Goal: Browse casually: Explore the website without a specific task or goal

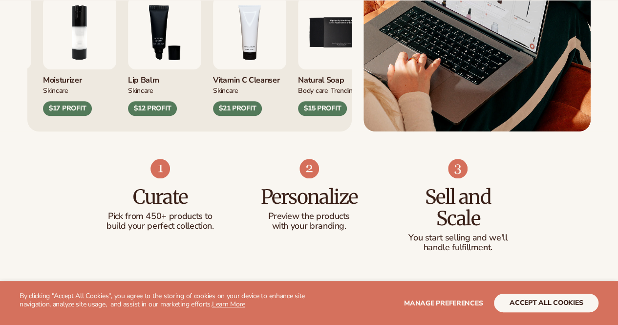
scroll to position [467, 0]
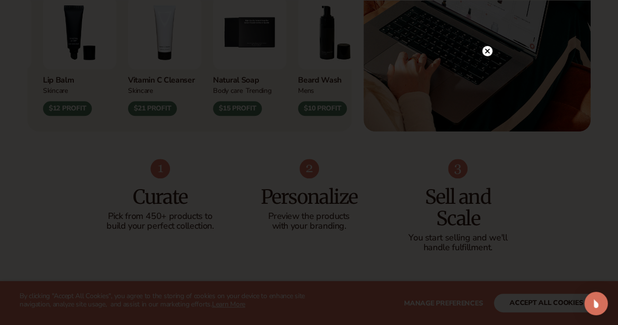
click at [487, 44] on div at bounding box center [487, 51] width 10 height 17
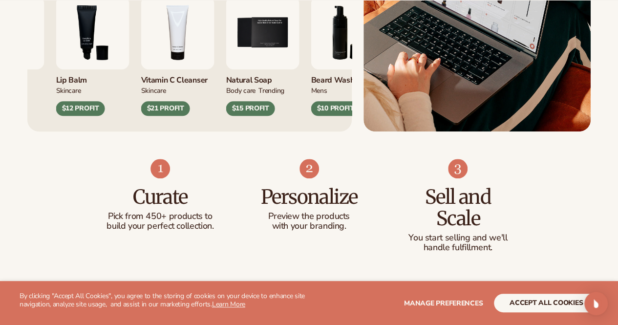
click at [86, 69] on img "3 / 9" at bounding box center [92, 32] width 73 height 73
click at [72, 86] on div "Lip Balm" at bounding box center [92, 77] width 73 height 16
click at [98, 53] on img "3 / 9" at bounding box center [92, 32] width 73 height 73
click at [99, 69] on img "3 / 9" at bounding box center [92, 32] width 73 height 73
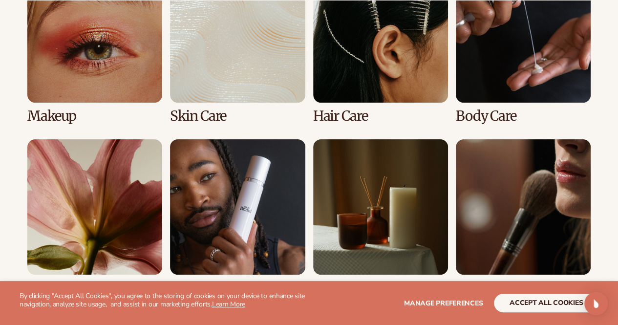
scroll to position [1923, 0]
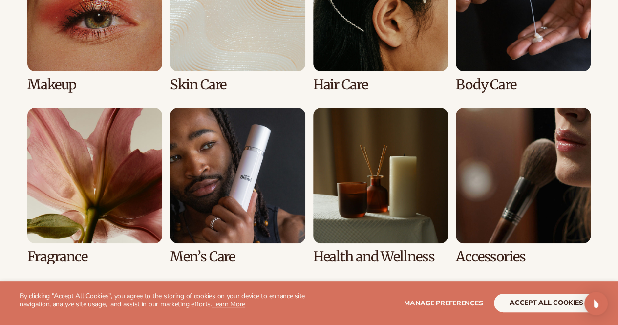
click at [98, 18] on link "1 / 8" at bounding box center [94, 14] width 135 height 156
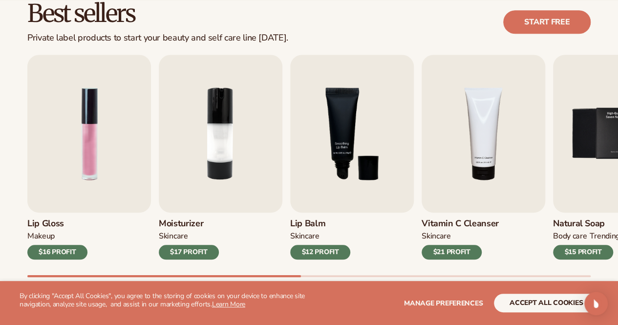
scroll to position [315, 0]
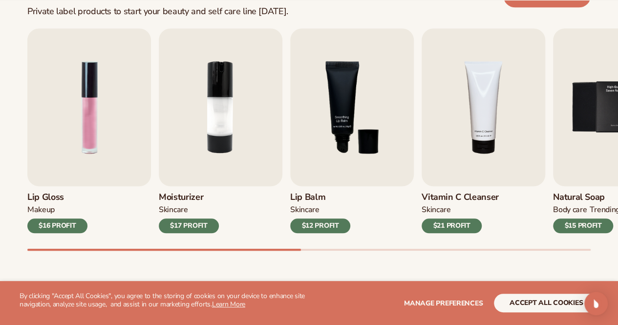
click at [368, 148] on img "3 / 9" at bounding box center [352, 107] width 124 height 158
click at [349, 103] on img "3 / 9" at bounding box center [352, 107] width 124 height 158
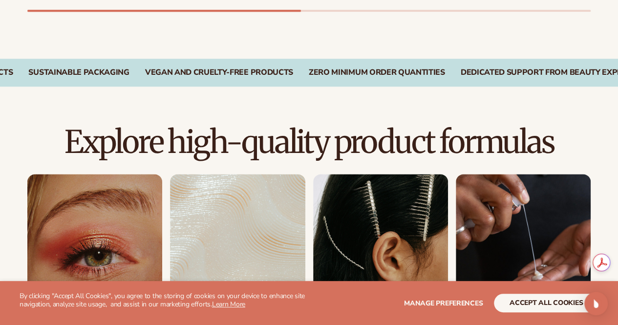
scroll to position [0, 0]
